Goal: Use online tool/utility

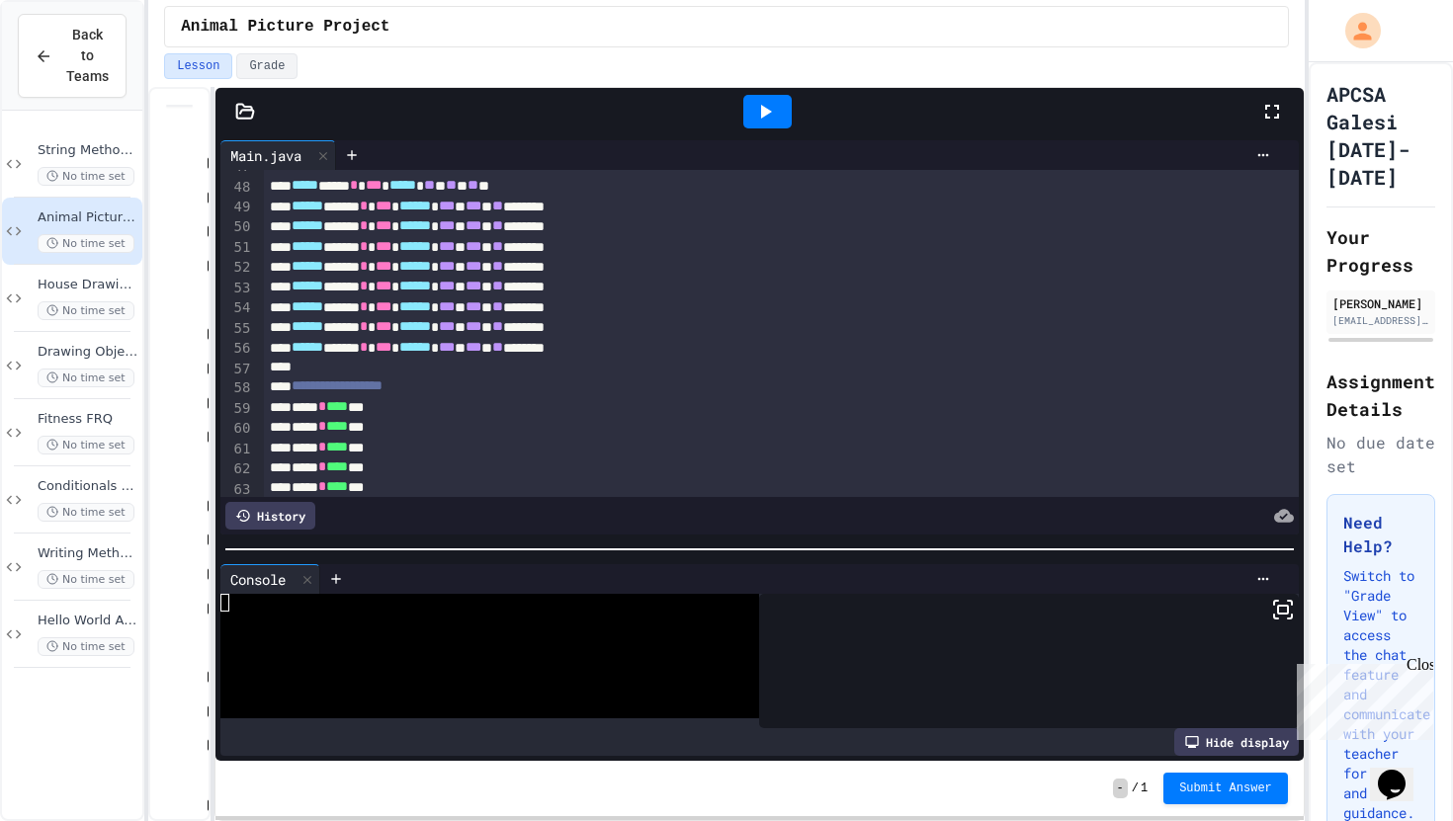
scroll to position [917, 0]
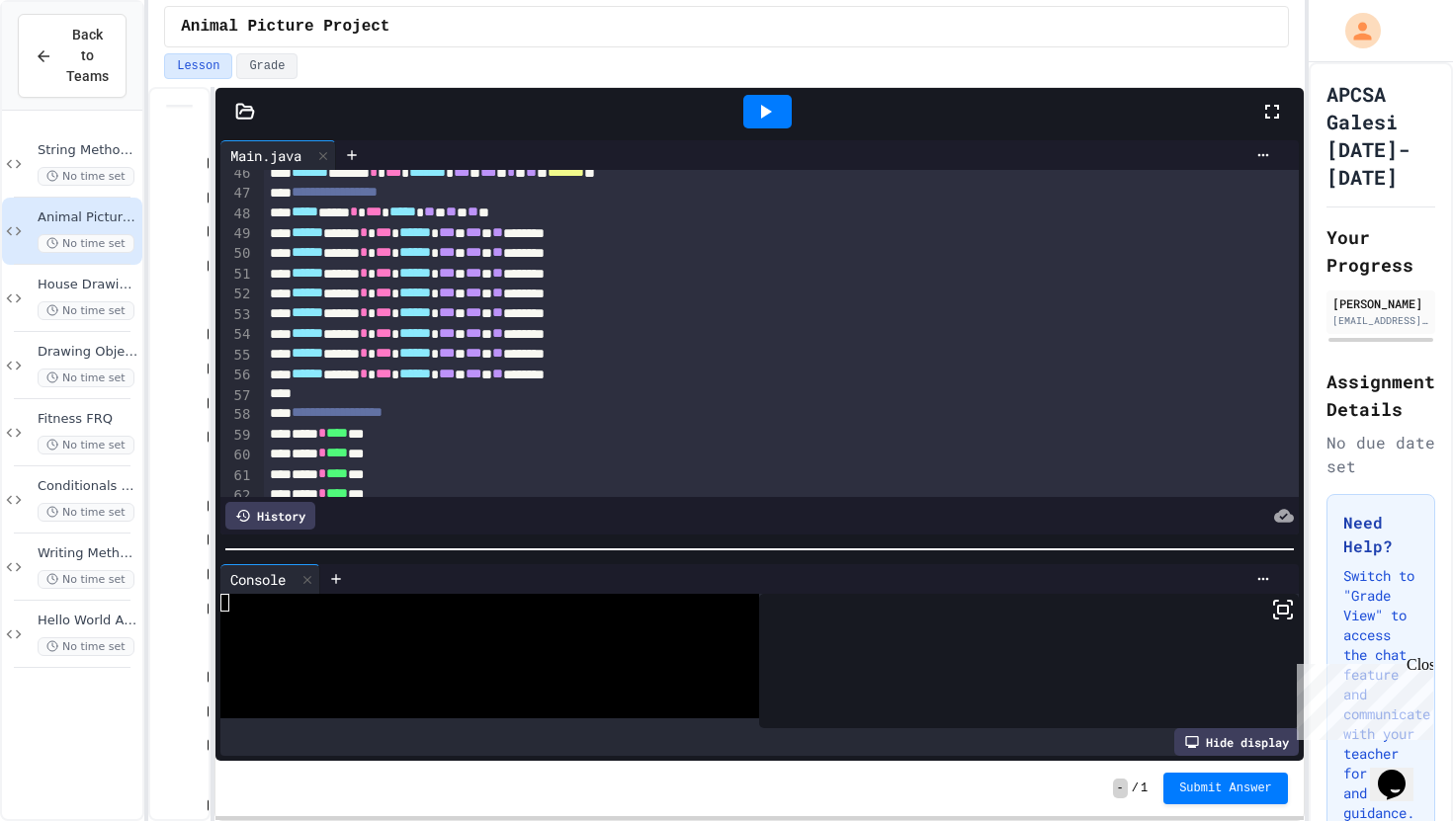
click at [753, 102] on icon at bounding box center [765, 112] width 24 height 24
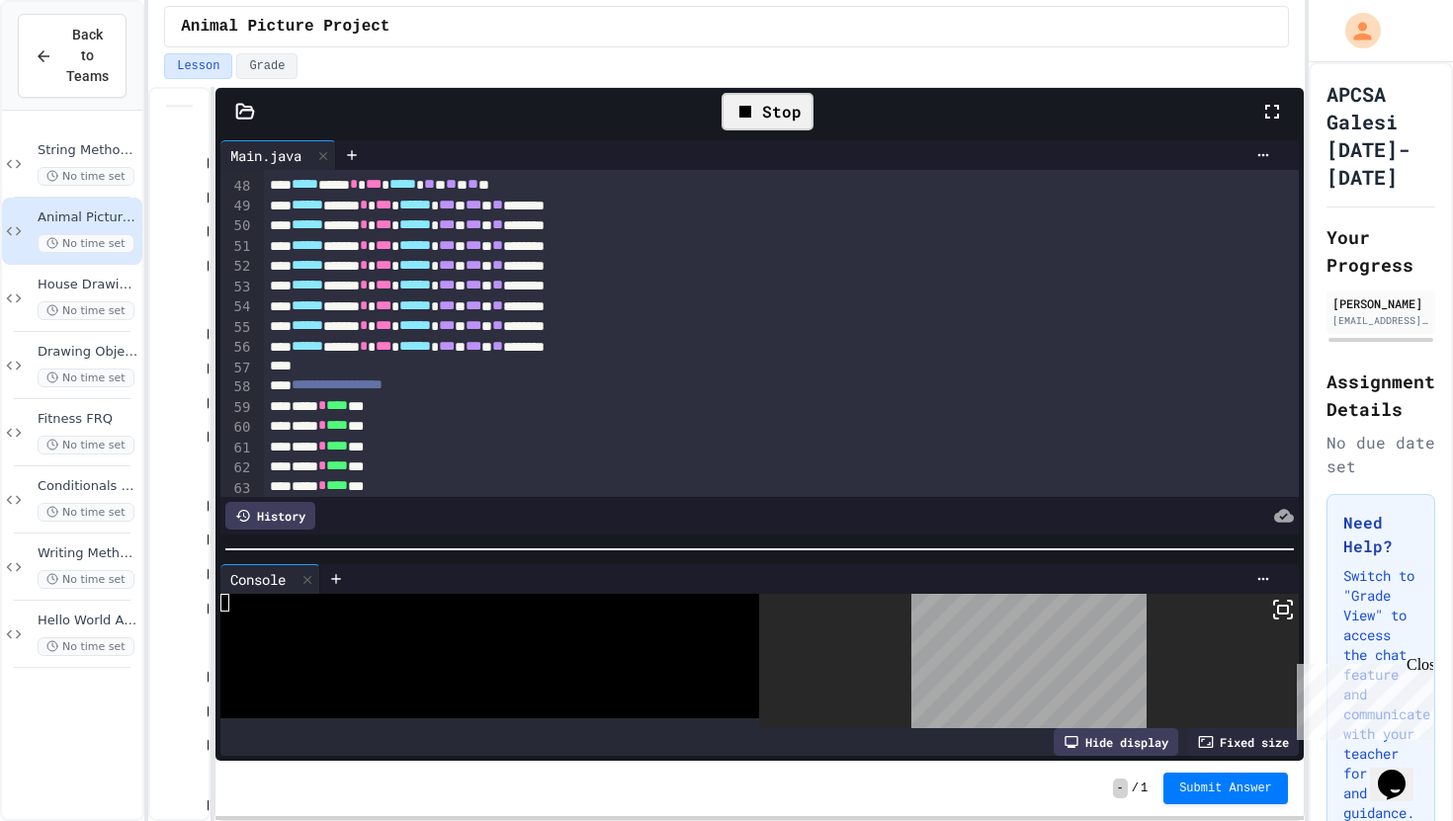
scroll to position [949, 0]
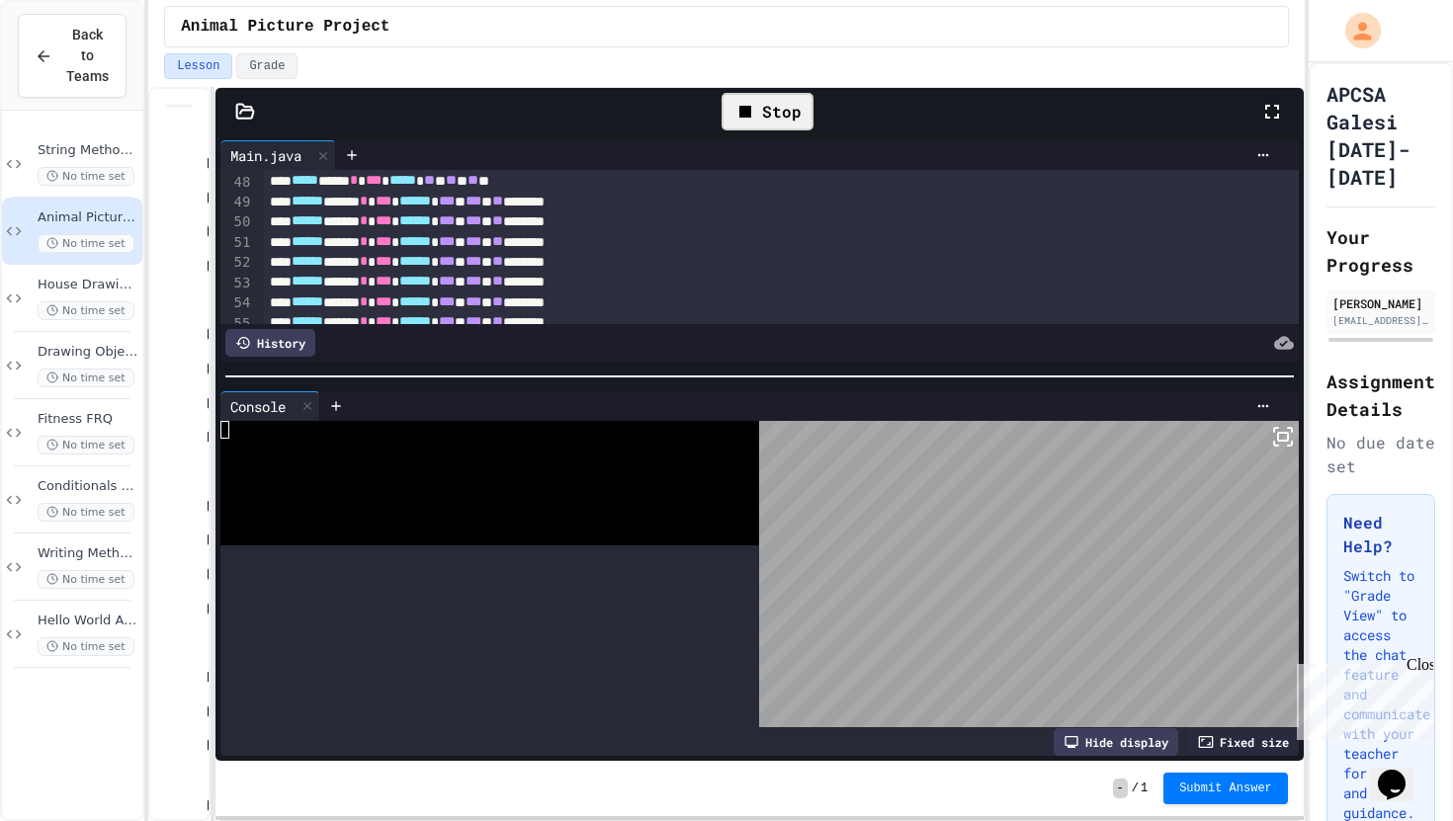
click at [947, 373] on div at bounding box center [759, 377] width 1088 height 20
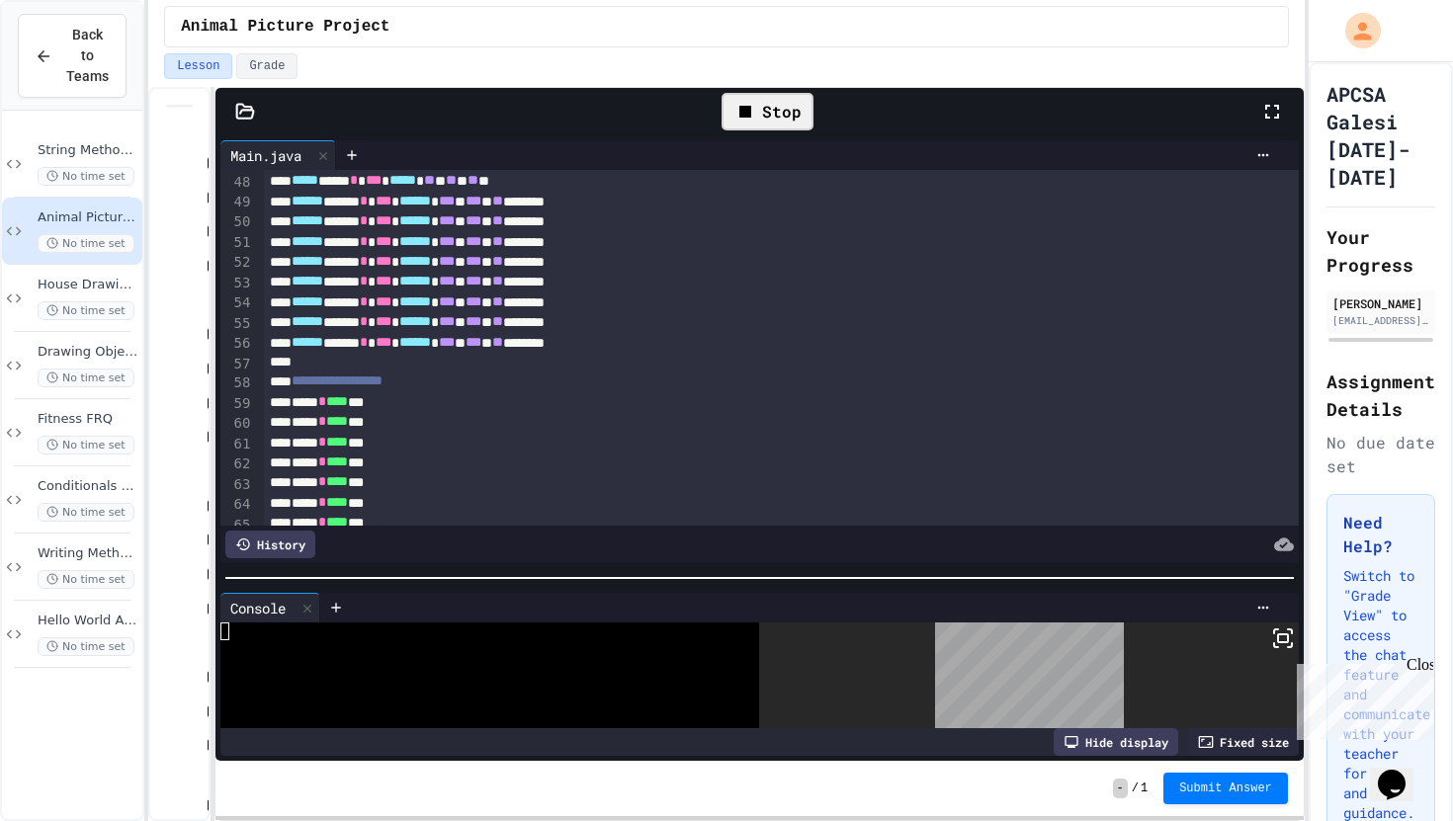
click at [972, 587] on div at bounding box center [759, 578] width 1088 height 20
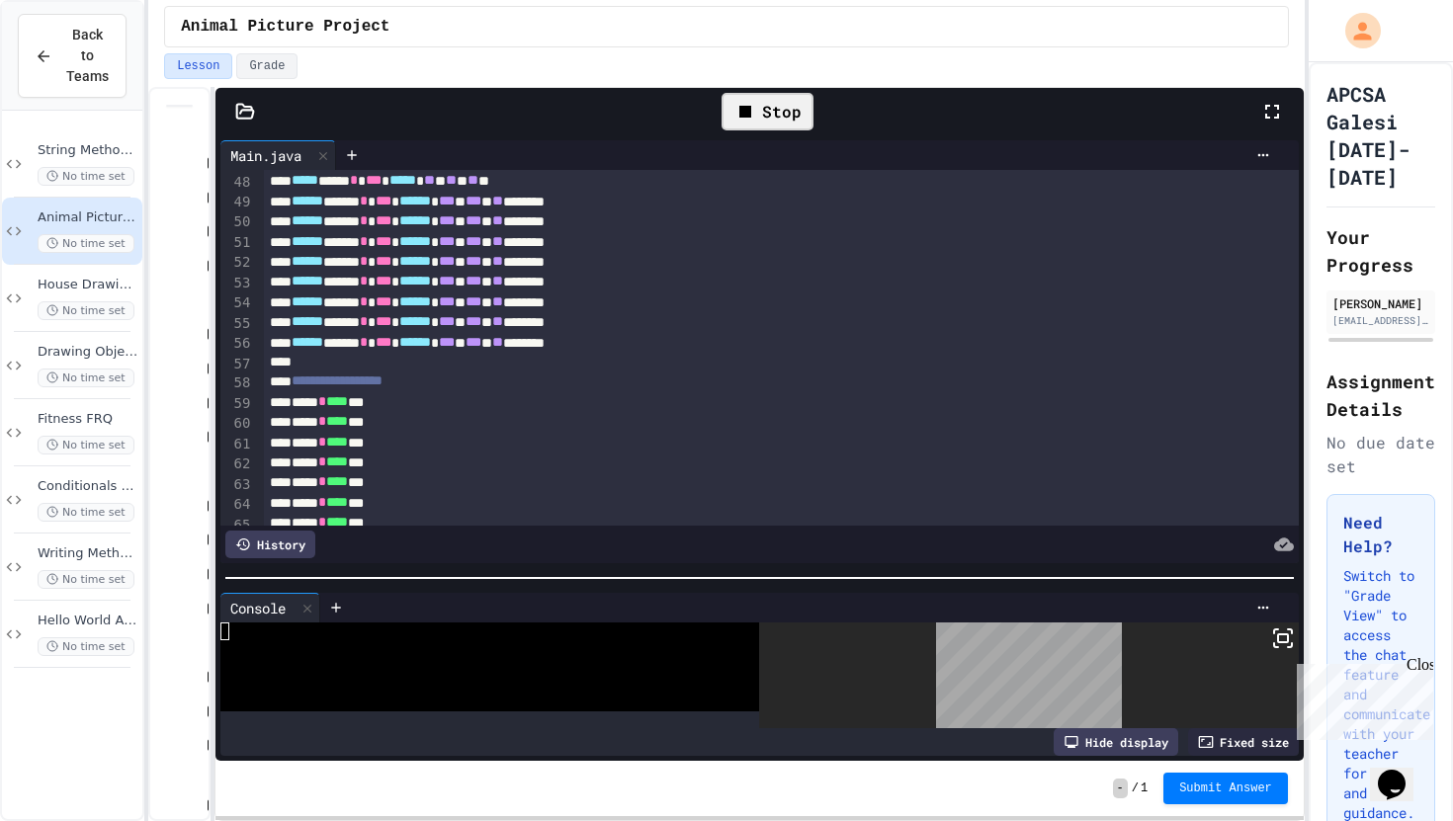
click at [780, 125] on div "Stop" at bounding box center [767, 112] width 92 height 38
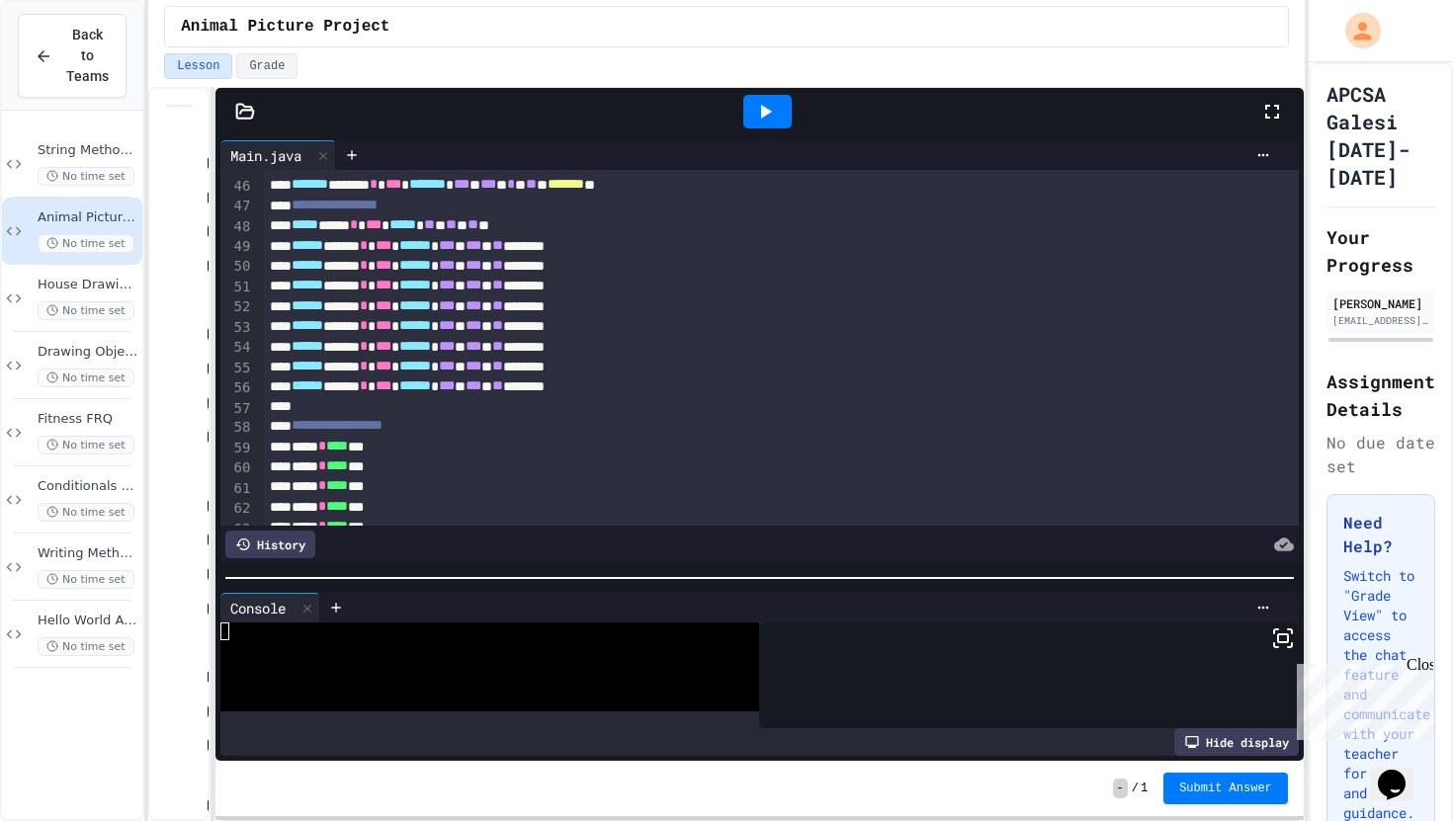
scroll to position [897, 0]
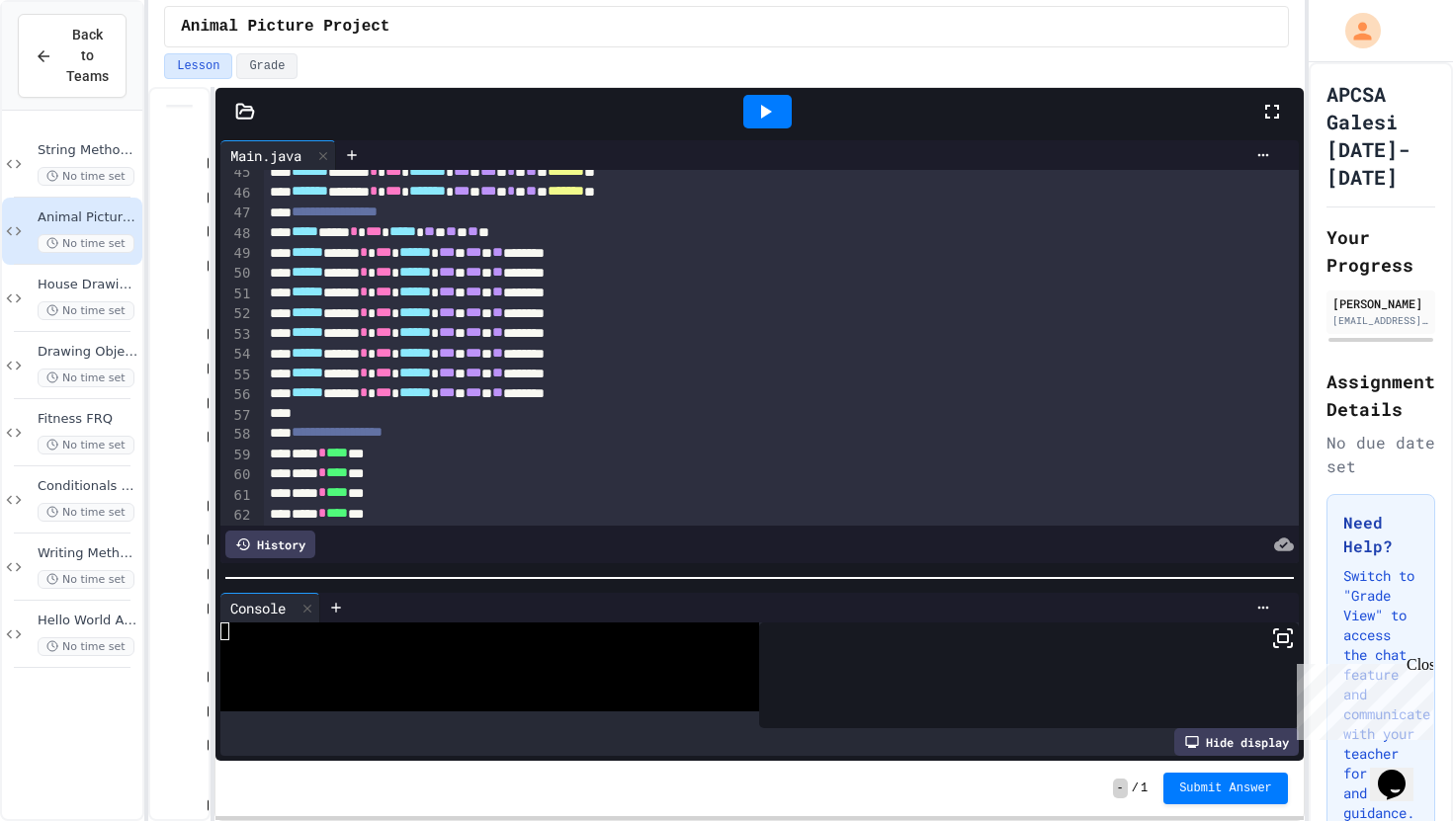
click at [221, 307] on div "52" at bounding box center [236, 314] width 33 height 20
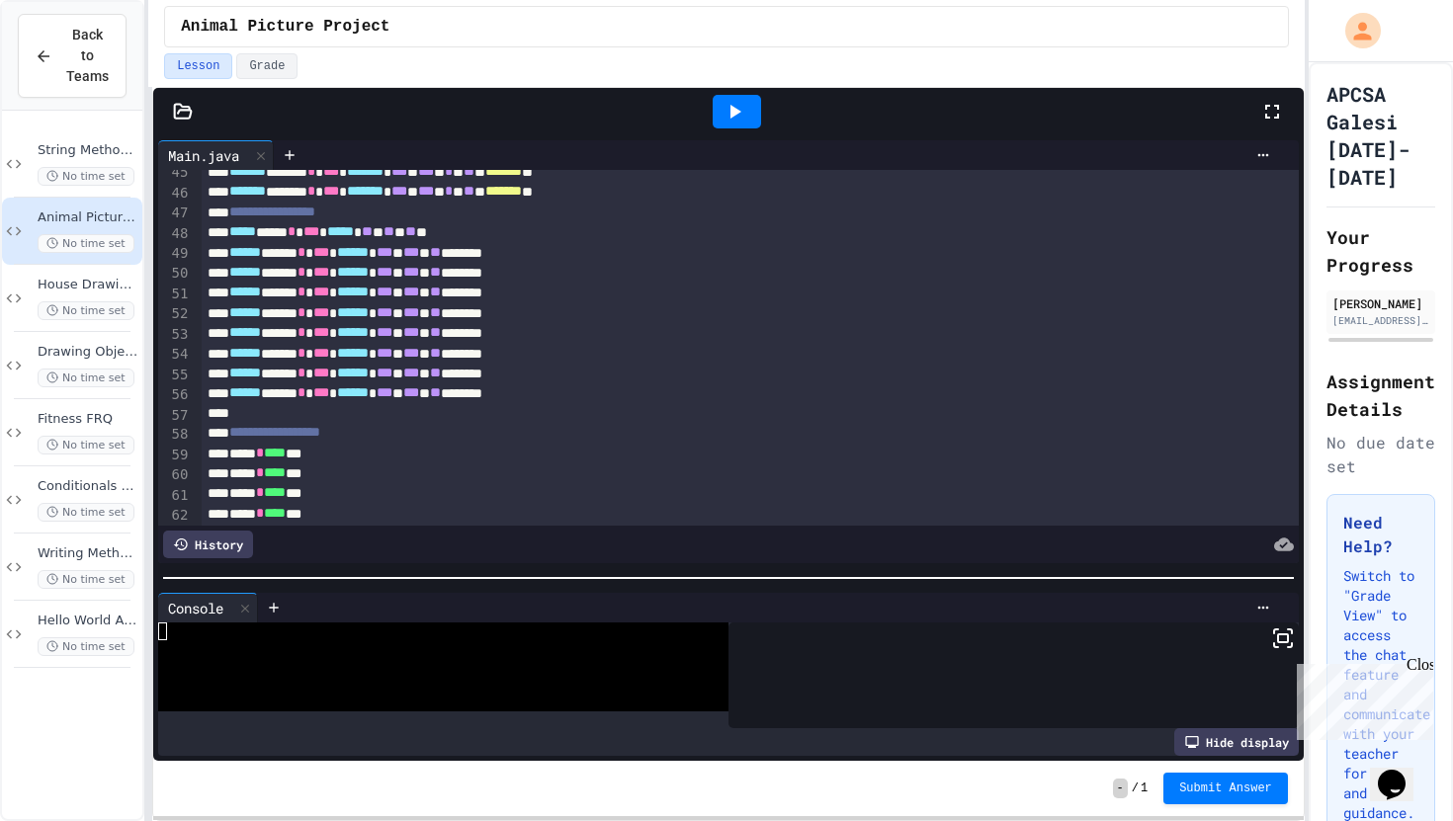
click at [0, 341] on div "**********" at bounding box center [726, 410] width 1453 height 821
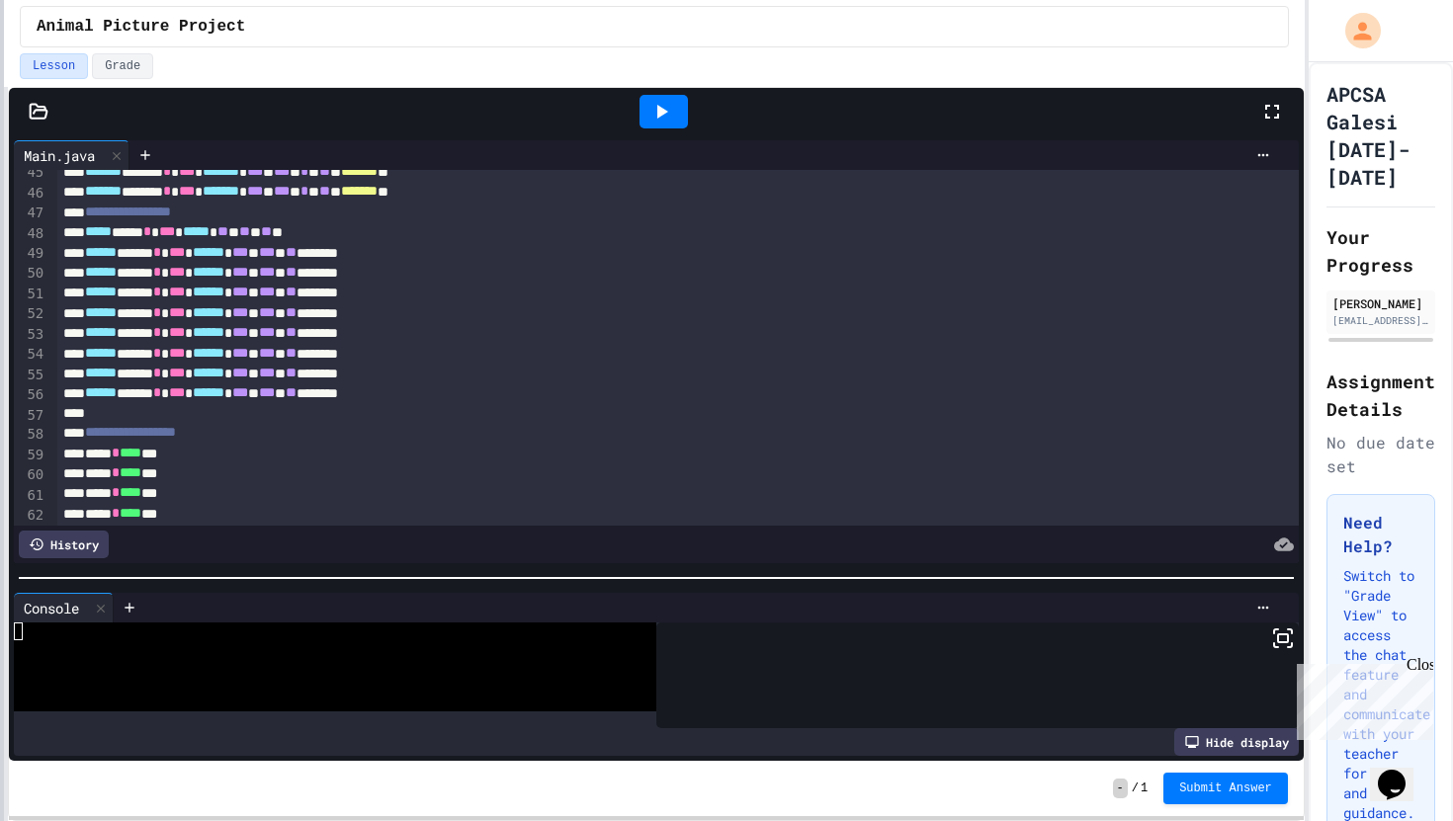
click at [0, 339] on div "**********" at bounding box center [726, 410] width 1453 height 821
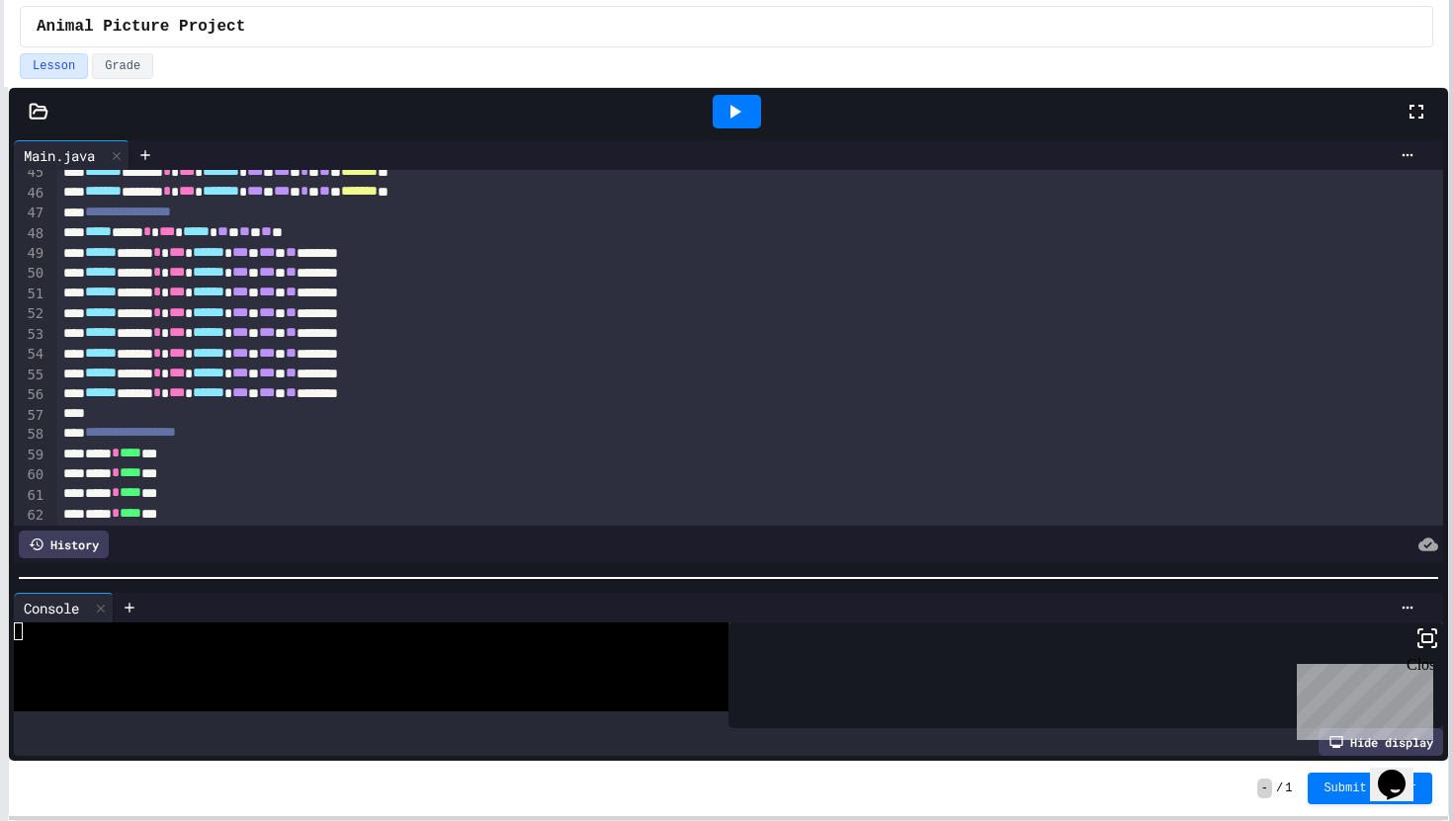
click at [1452, 308] on div at bounding box center [1451, 410] width 4 height 821
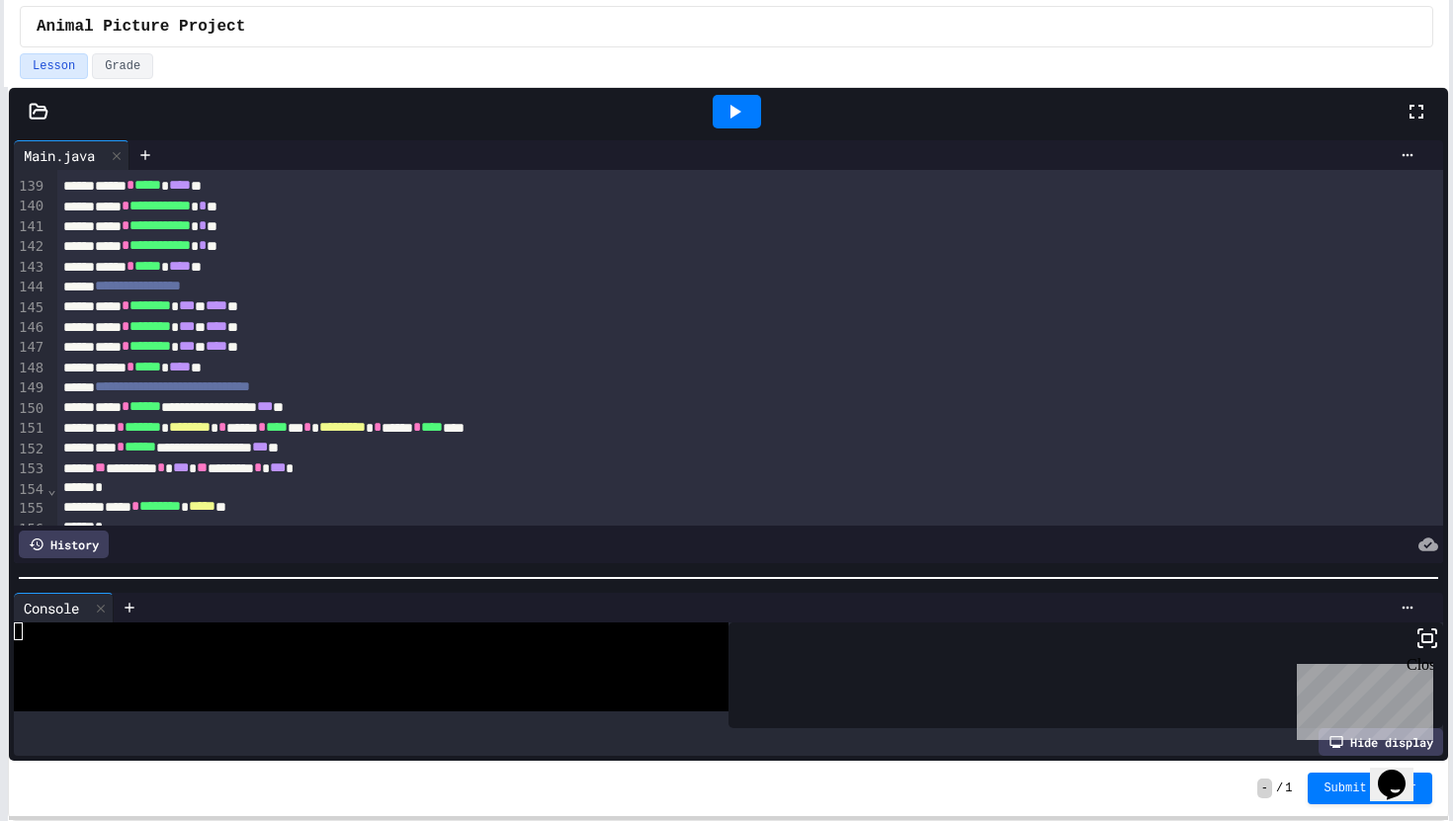
scroll to position [2781, 0]
